Goal: Navigation & Orientation: Go to known website

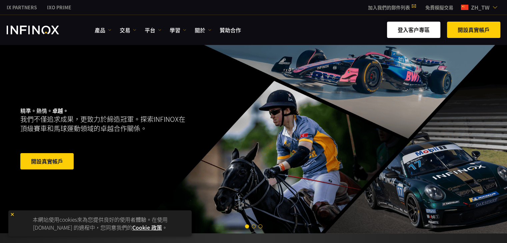
click at [409, 31] on link "登入客户專區" at bounding box center [413, 30] width 53 height 16
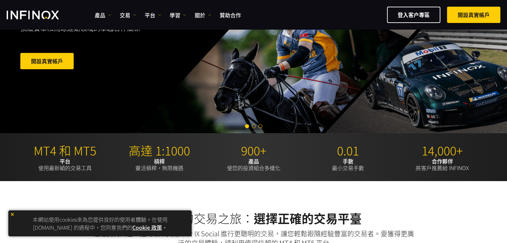
scroll to position [133, 0]
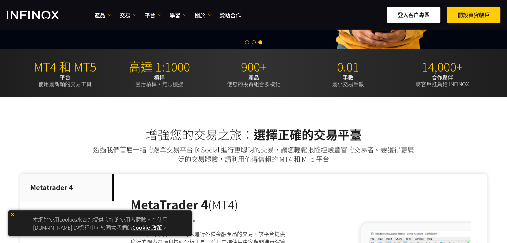
click at [412, 14] on link "登入客户專區" at bounding box center [413, 15] width 53 height 16
